Goal: Information Seeking & Learning: Learn about a topic

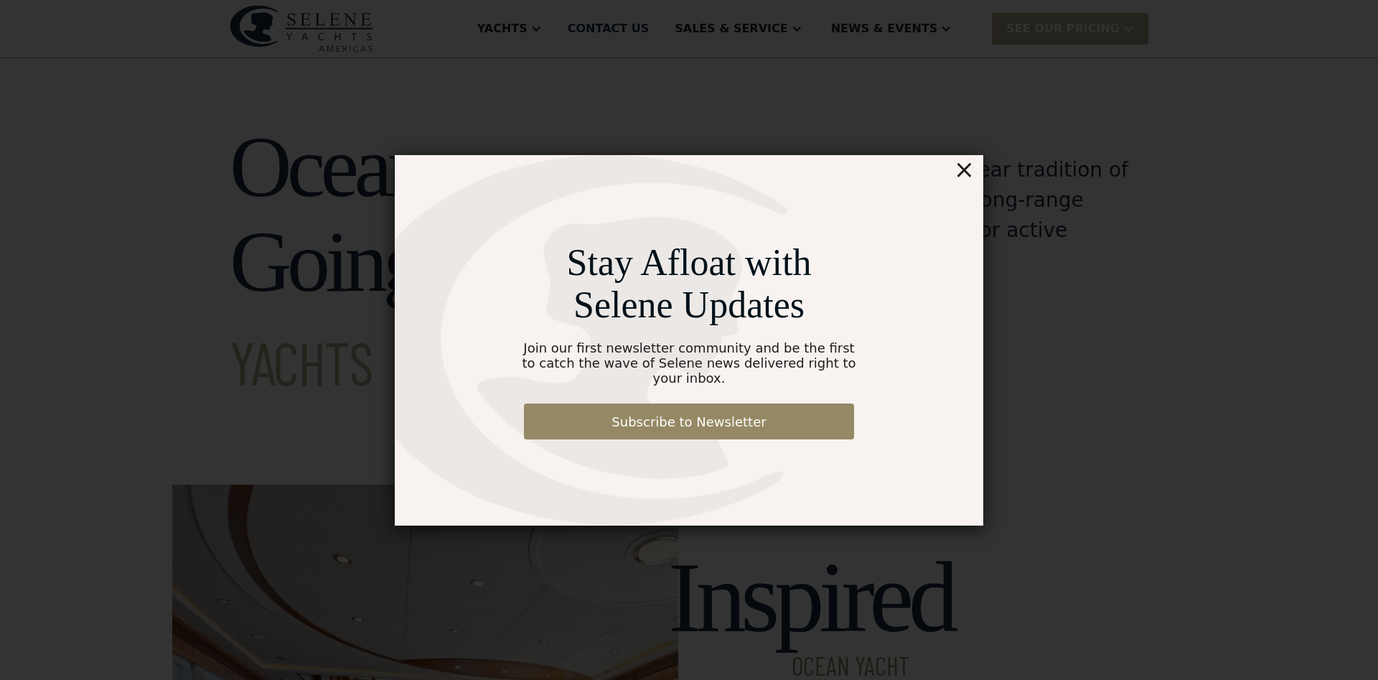
click at [966, 173] on div "×" at bounding box center [964, 169] width 21 height 29
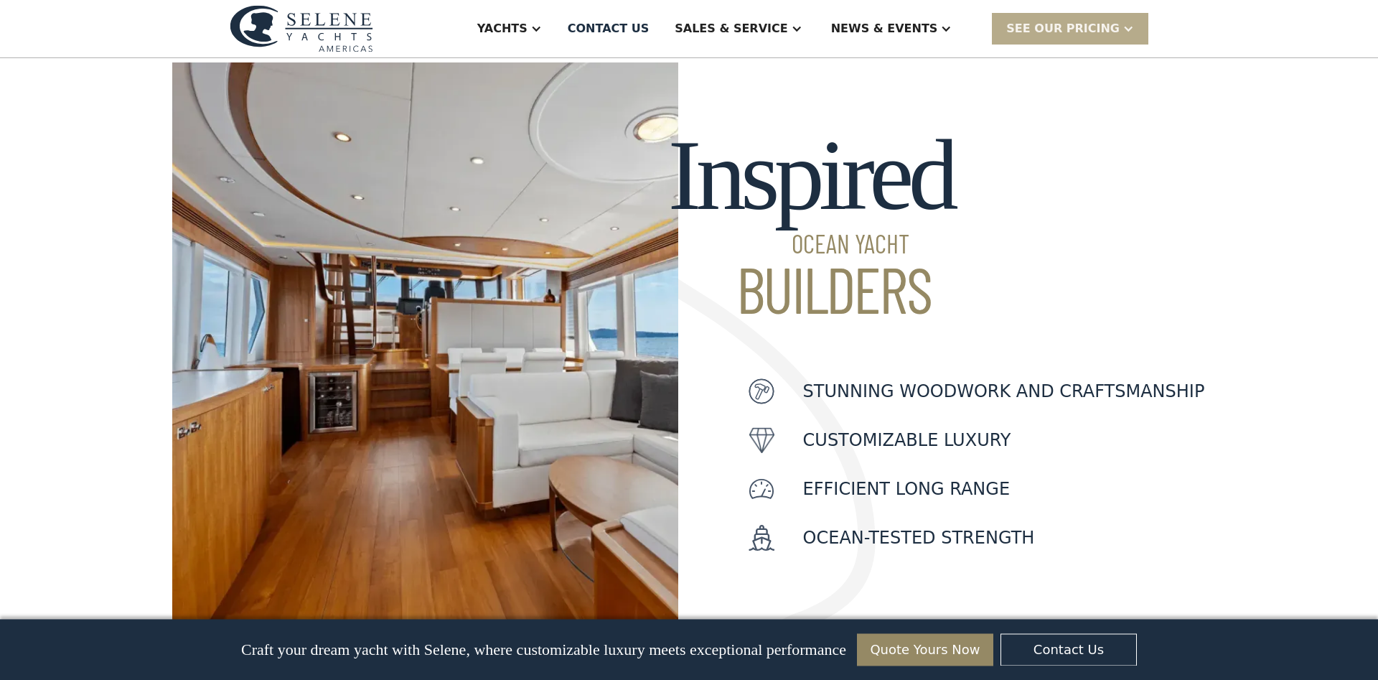
scroll to position [146, 0]
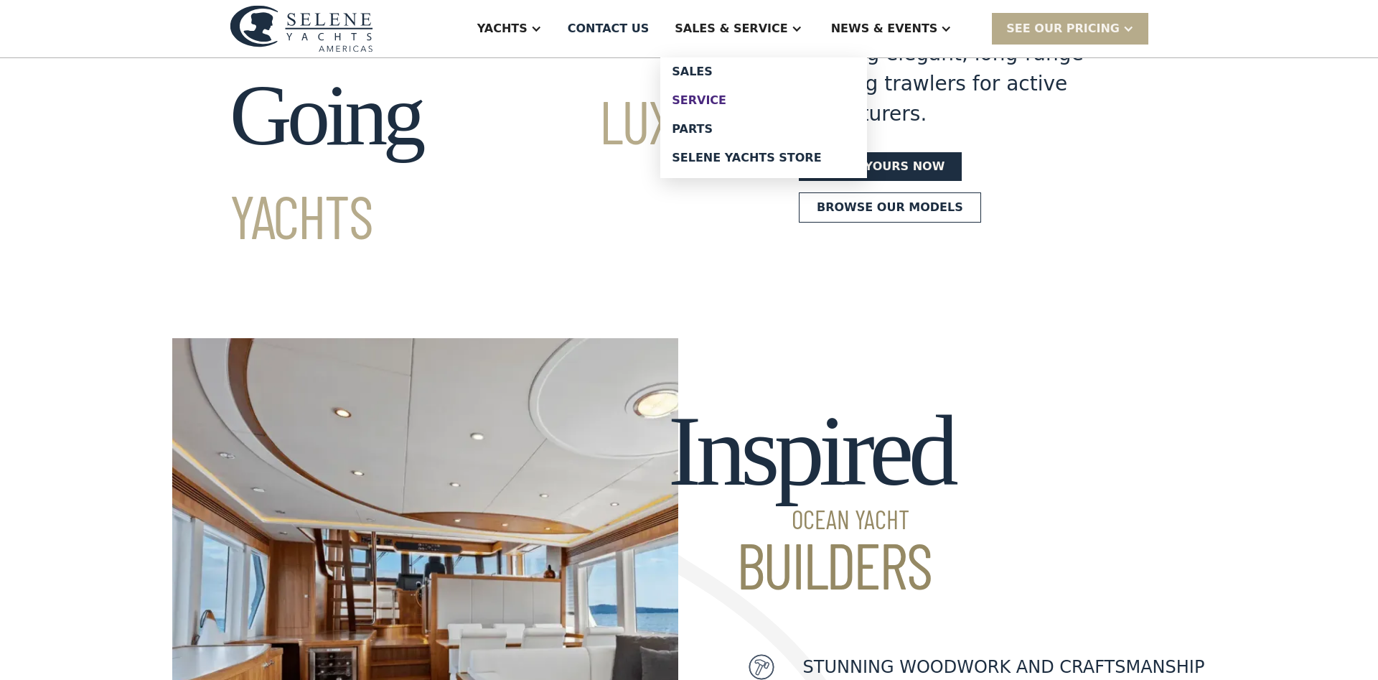
click at [760, 98] on div "Service" at bounding box center [764, 100] width 184 height 11
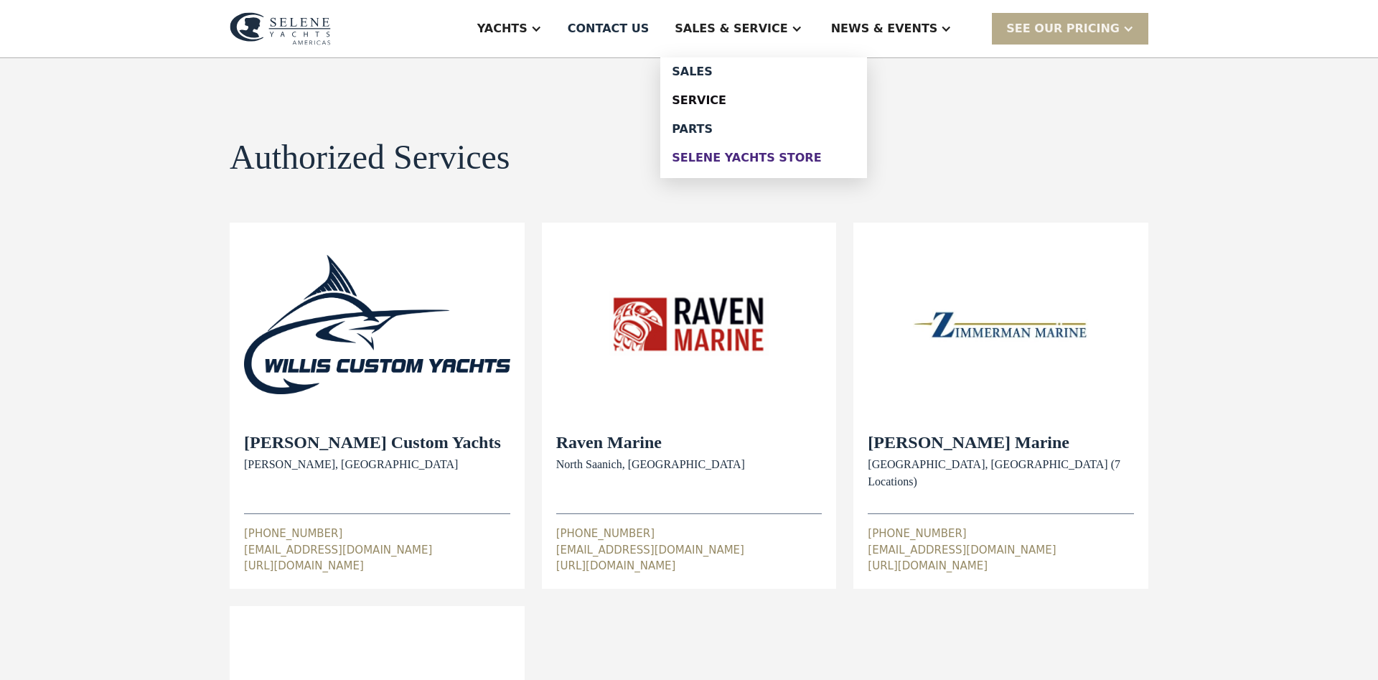
click at [758, 159] on div "Selene Yachts Store" at bounding box center [764, 157] width 184 height 11
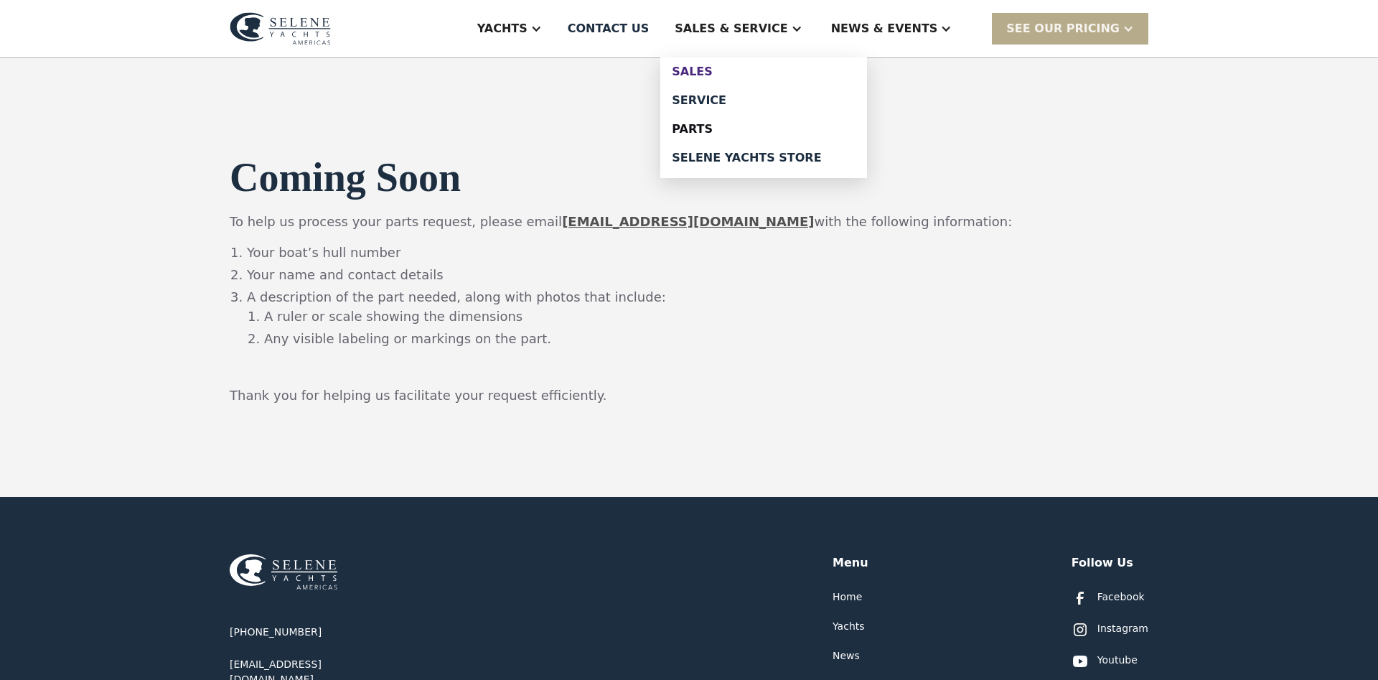
click at [761, 72] on div "Sales" at bounding box center [764, 71] width 184 height 11
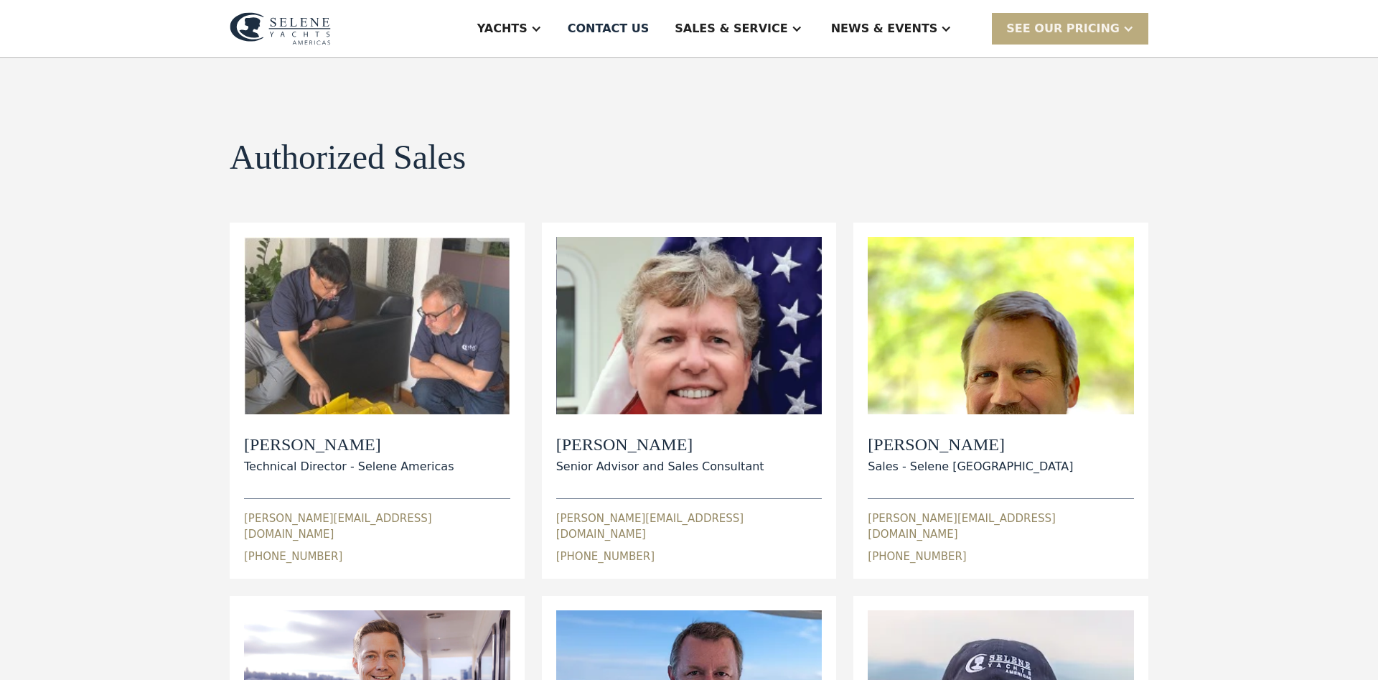
click at [1098, 29] on div "SEE Our Pricing" at bounding box center [1062, 28] width 113 height 17
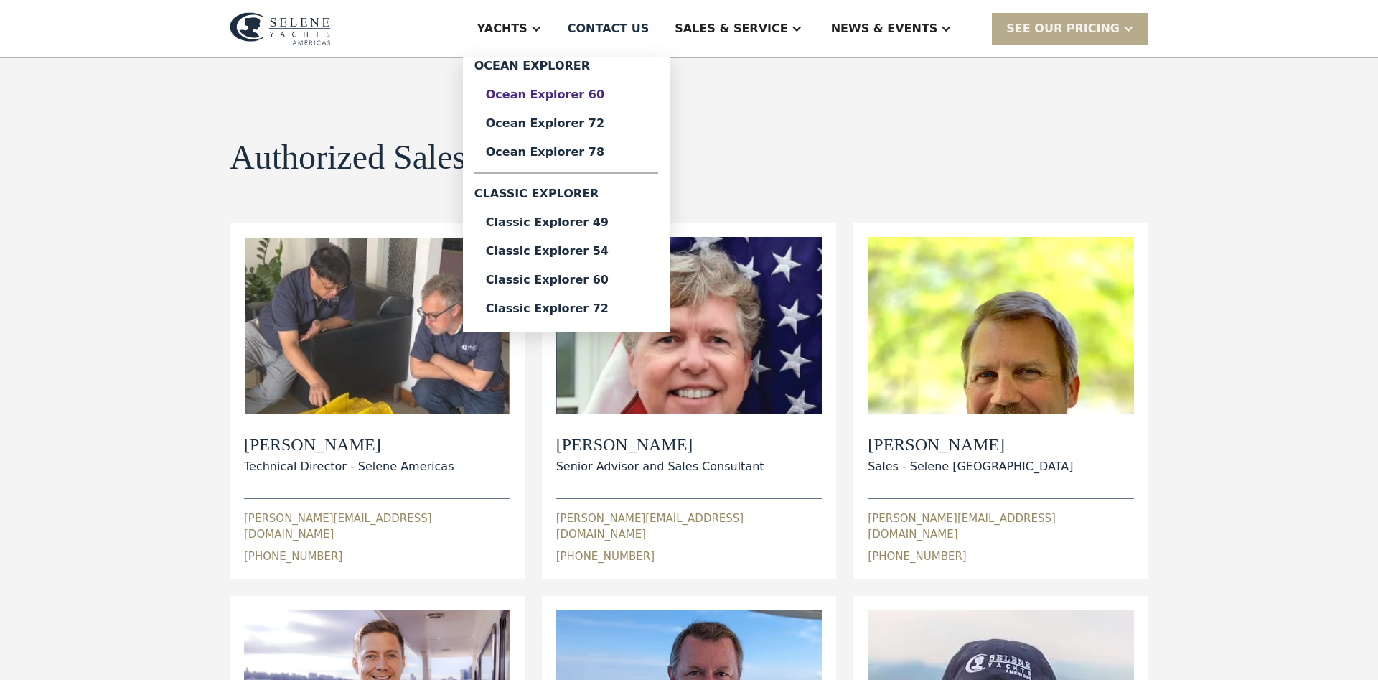
click at [596, 100] on div "Ocean Explorer 60" at bounding box center [566, 94] width 161 height 11
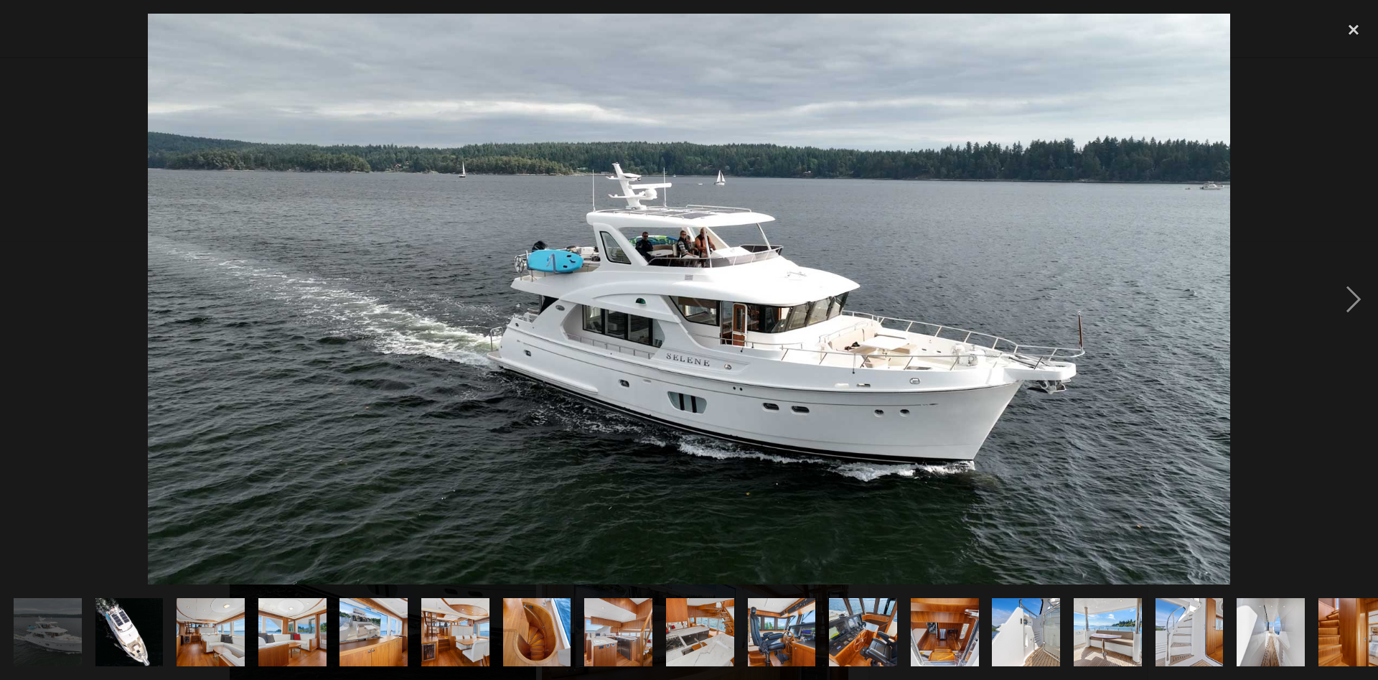
scroll to position [146, 0]
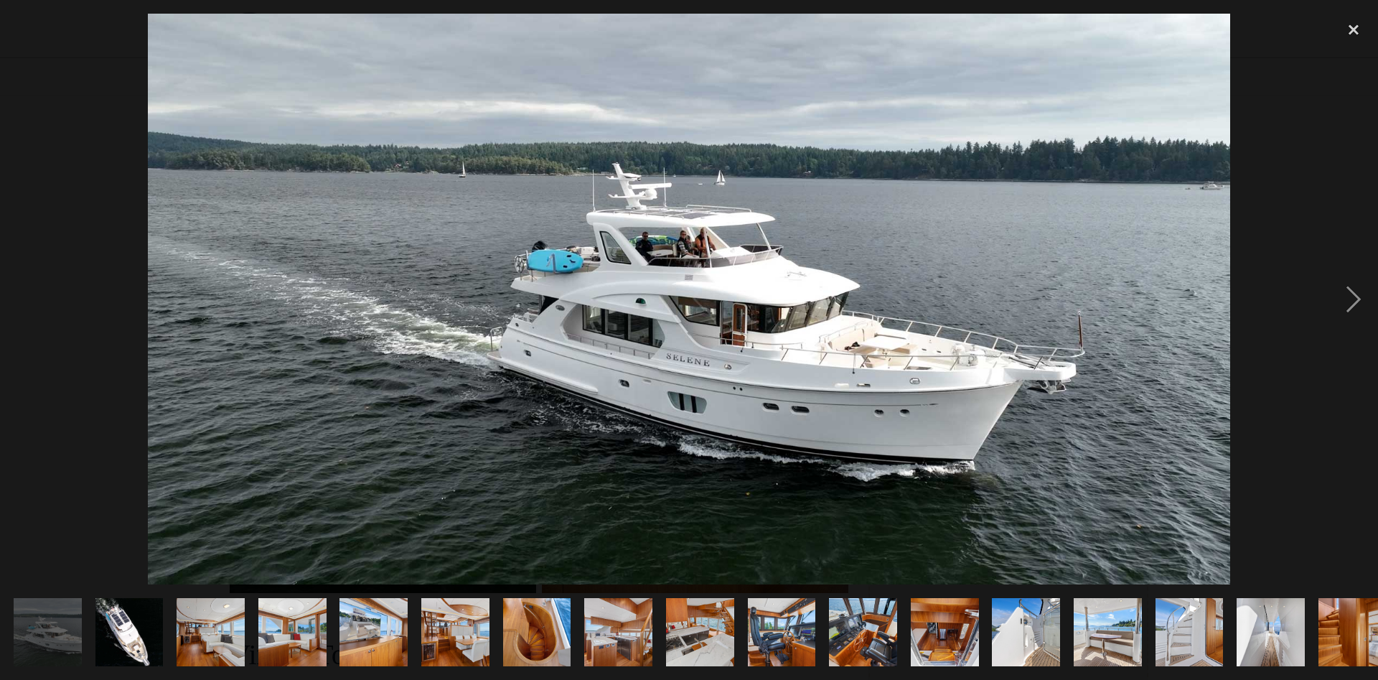
click at [1356, 27] on div "close lightbox" at bounding box center [1353, 30] width 49 height 32
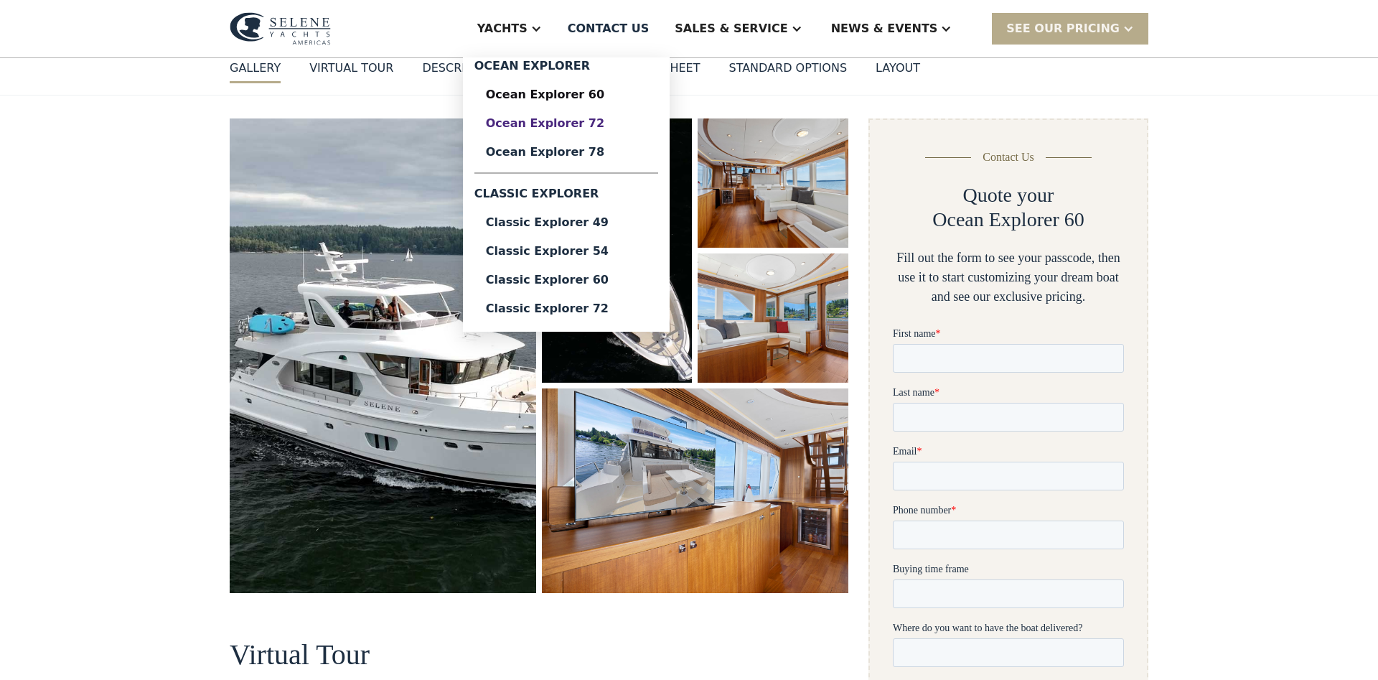
scroll to position [0, 0]
click at [636, 155] on div "Ocean Explorer 78" at bounding box center [566, 151] width 161 height 11
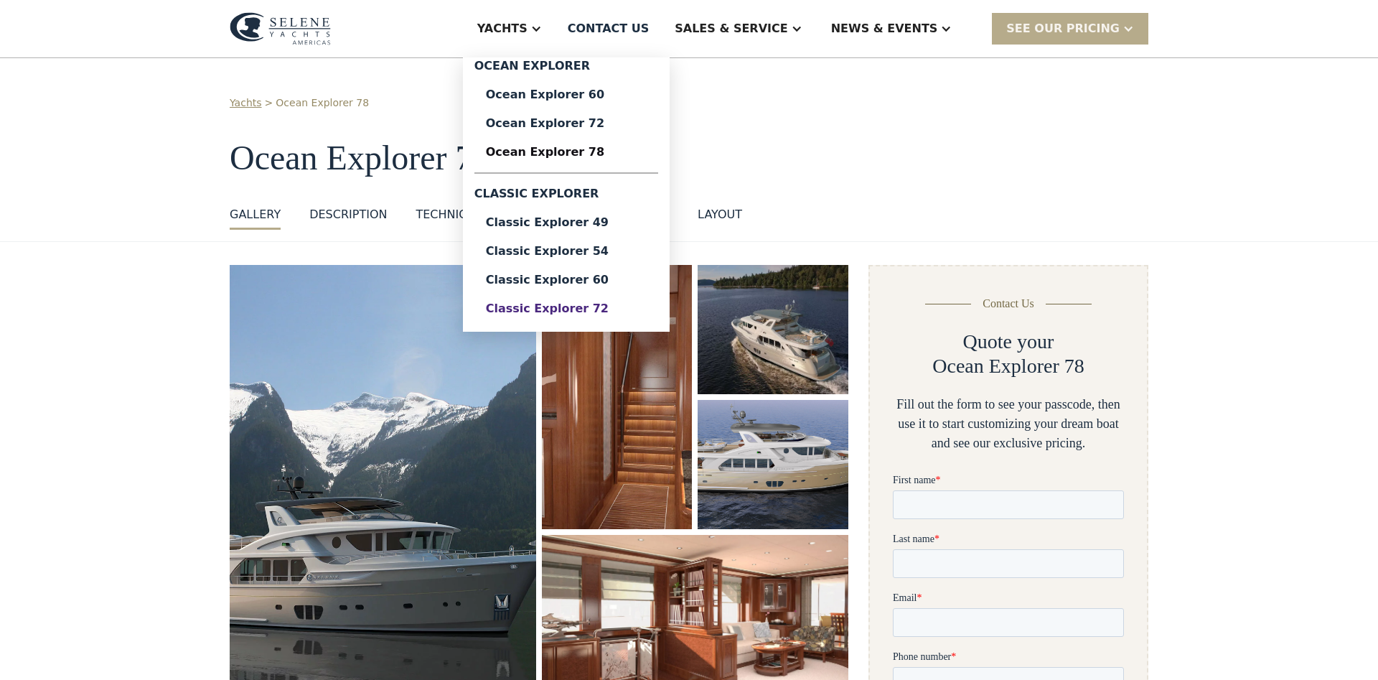
click at [622, 300] on link "Classic Explorer 72" at bounding box center [566, 308] width 184 height 29
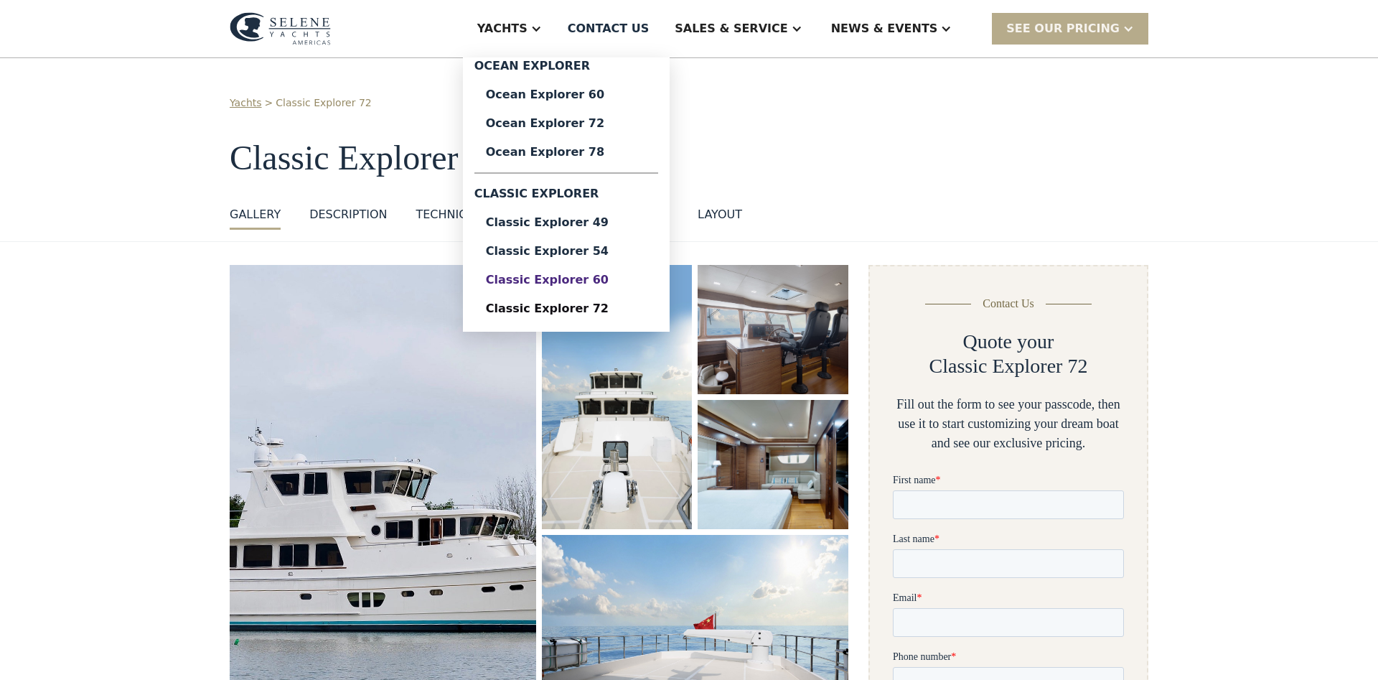
click at [625, 276] on div "Classic Explorer 60" at bounding box center [566, 279] width 161 height 11
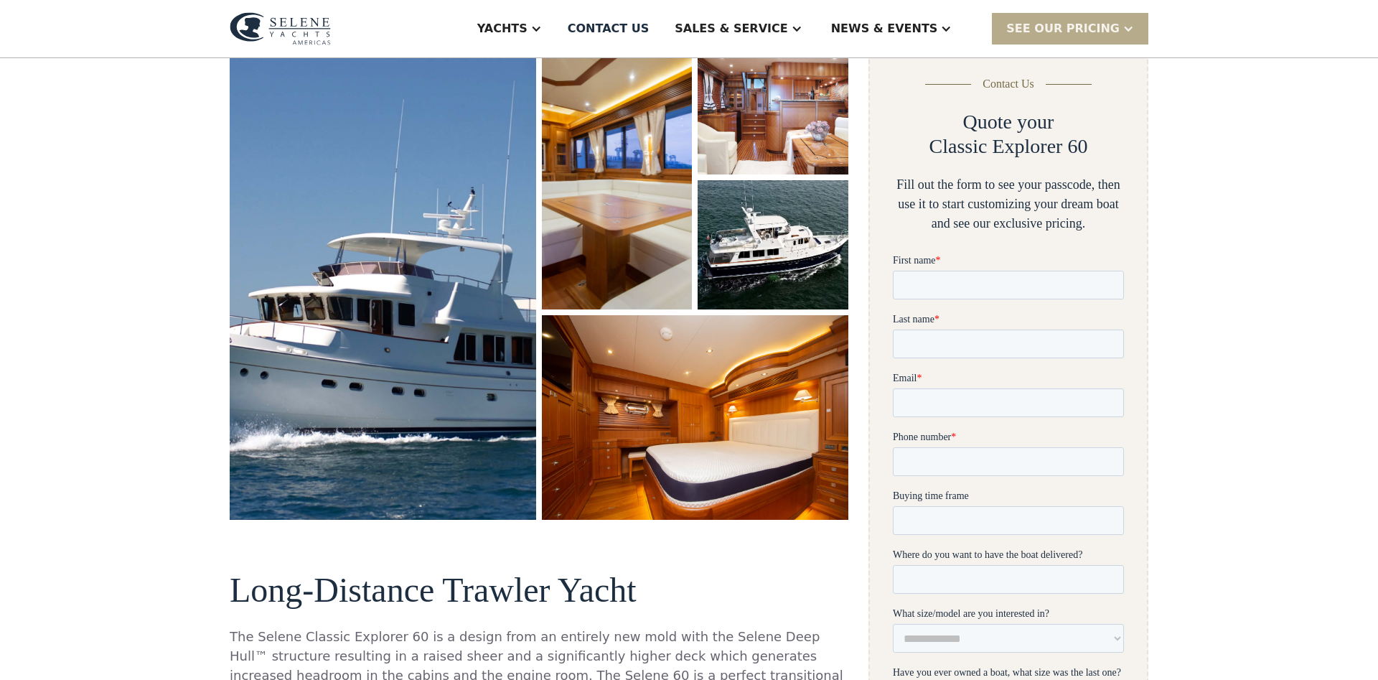
click at [487, 279] on img "open lightbox" at bounding box center [383, 281] width 316 height 489
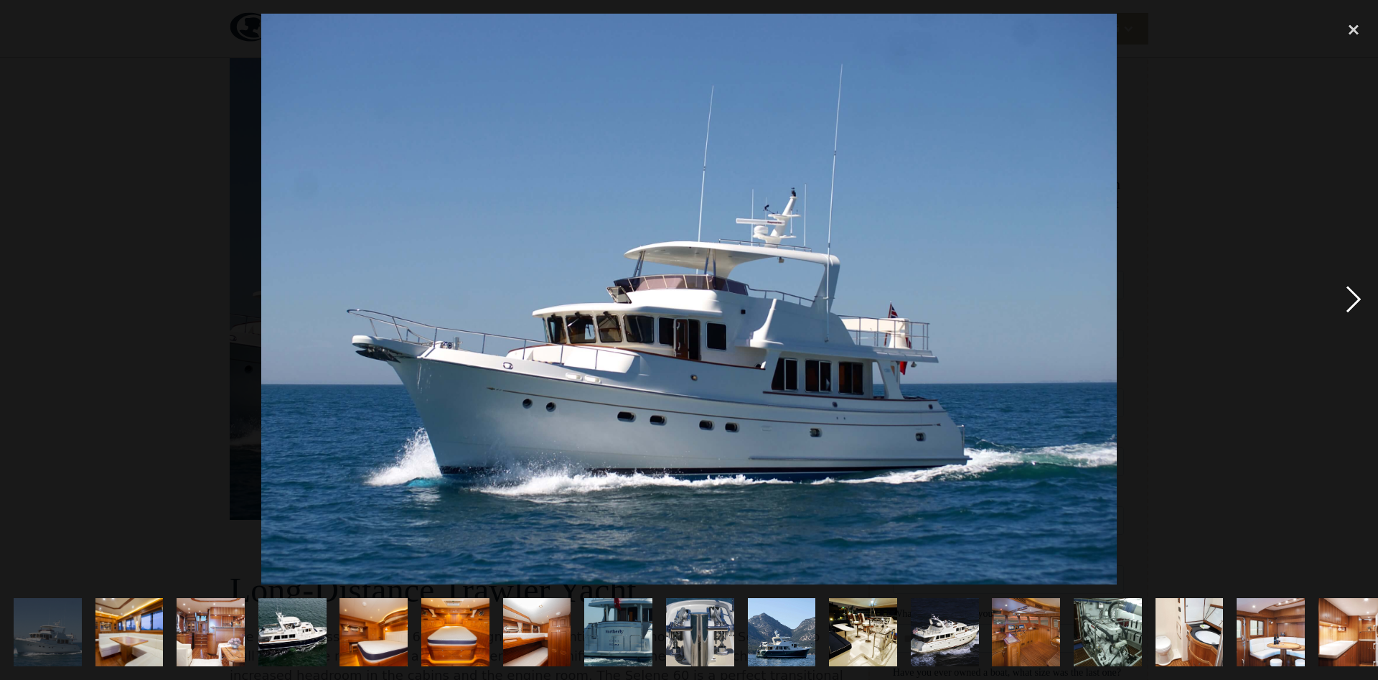
click at [1357, 299] on div "next image" at bounding box center [1353, 299] width 49 height 571
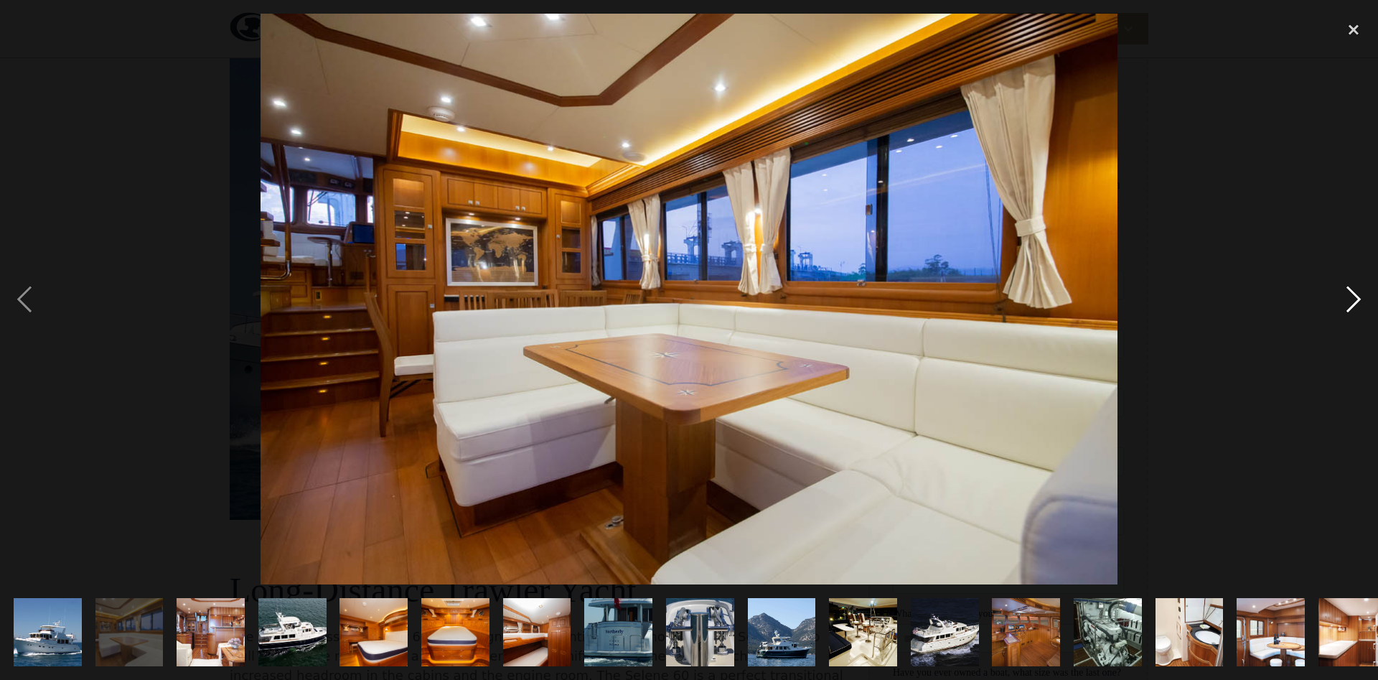
click at [1356, 299] on div "next image" at bounding box center [1353, 299] width 49 height 571
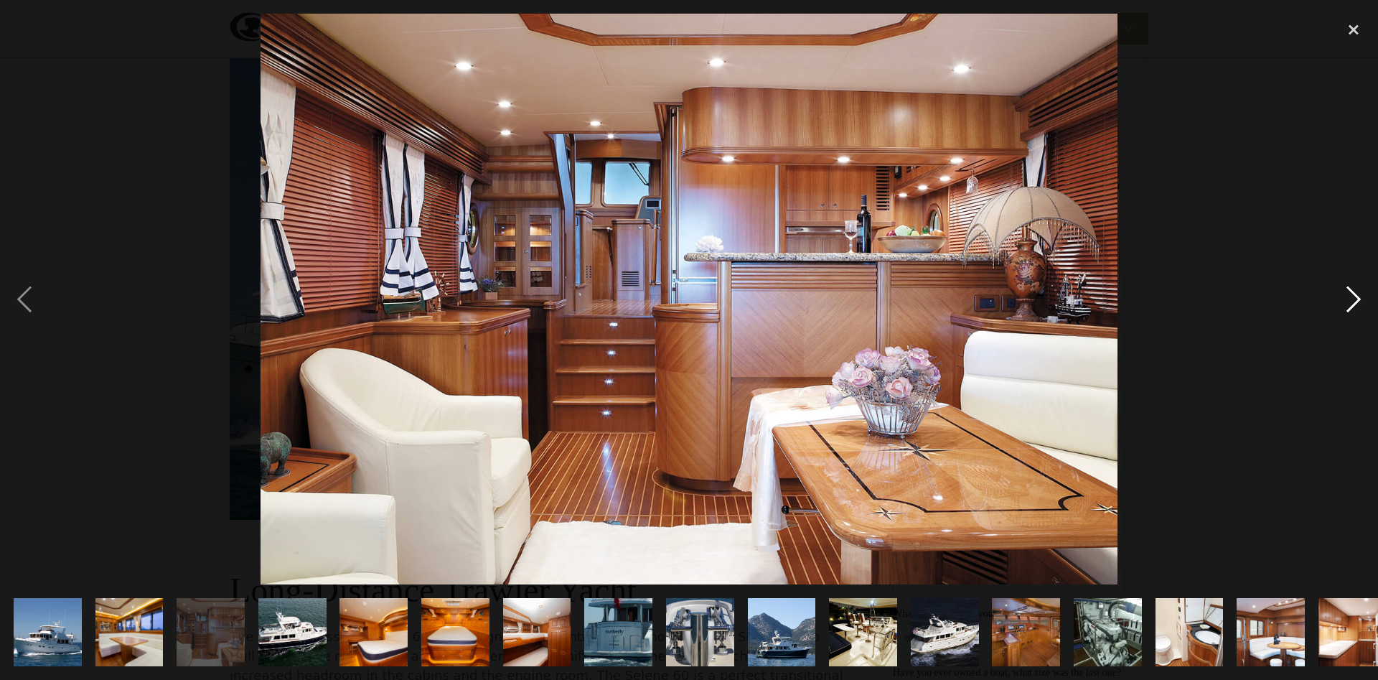
click at [1356, 299] on div "next image" at bounding box center [1353, 299] width 49 height 571
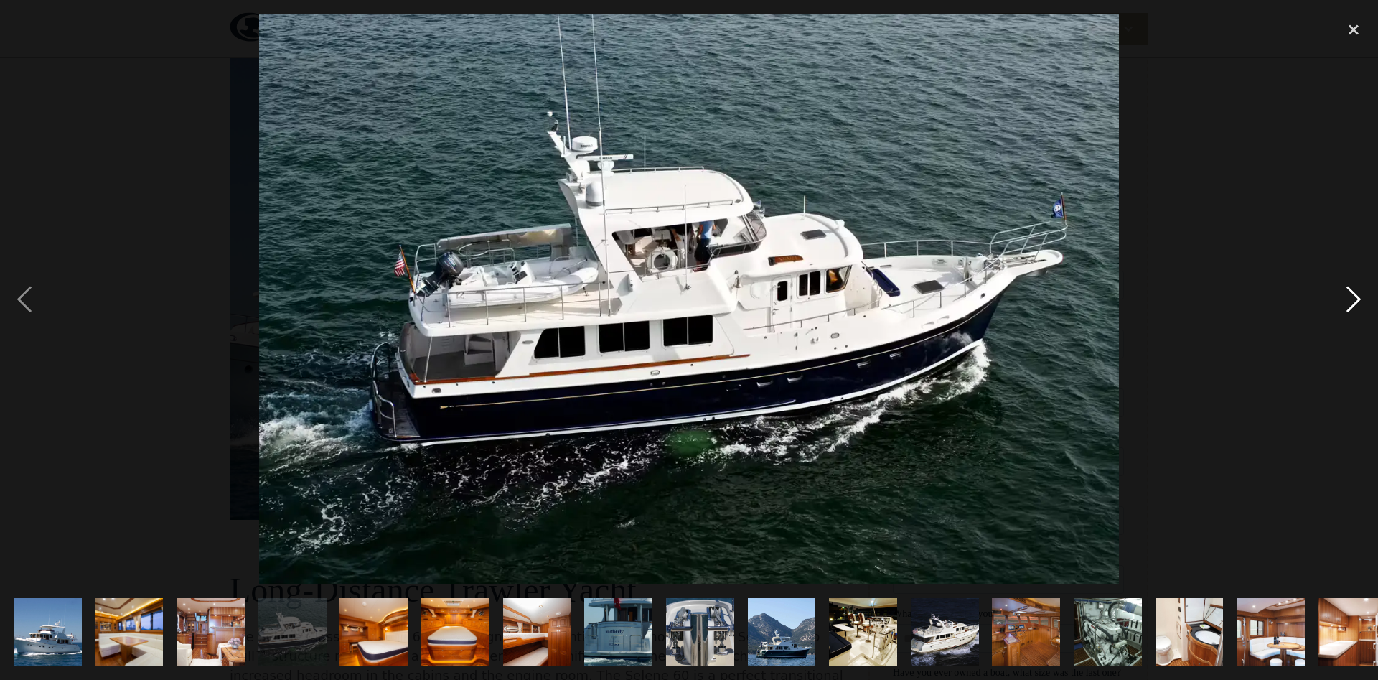
click at [1356, 299] on div "next image" at bounding box center [1353, 299] width 49 height 571
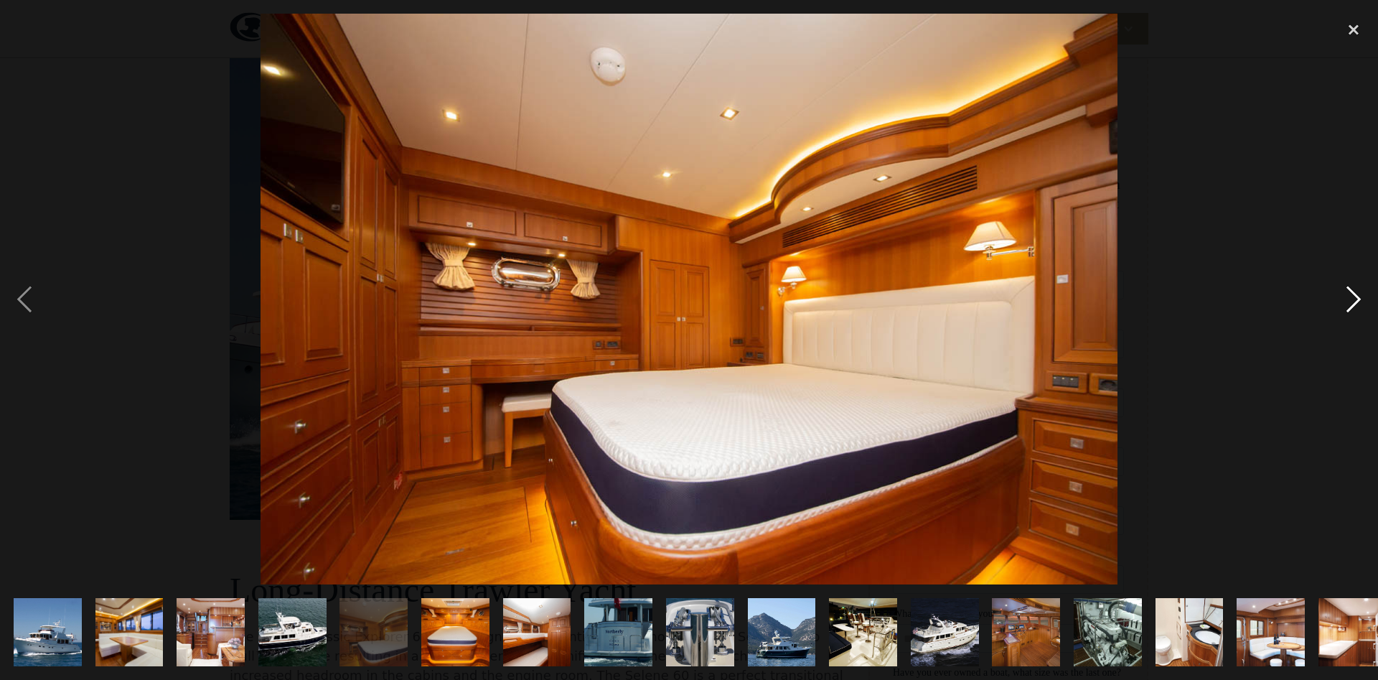
click at [1356, 300] on div "next image" at bounding box center [1353, 299] width 49 height 571
